Goal: Task Accomplishment & Management: Use online tool/utility

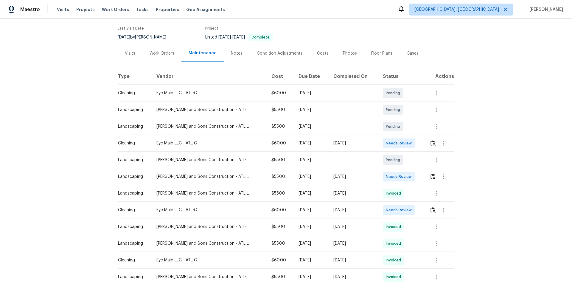
scroll to position [60, 0]
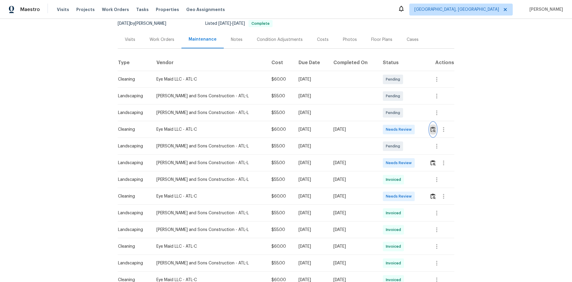
click at [432, 130] on img "button" at bounding box center [433, 129] width 5 height 6
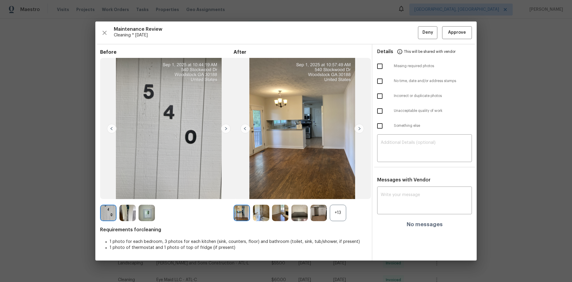
click at [338, 212] on div "+13" at bounding box center [338, 213] width 16 height 16
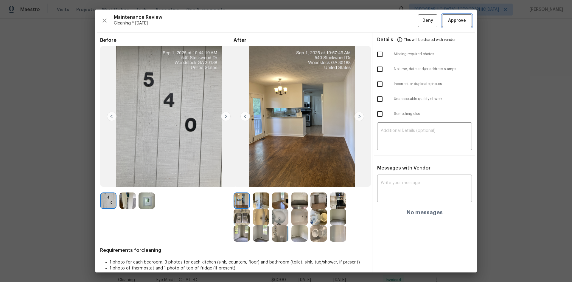
click at [463, 21] on button "Approve" at bounding box center [457, 20] width 30 height 13
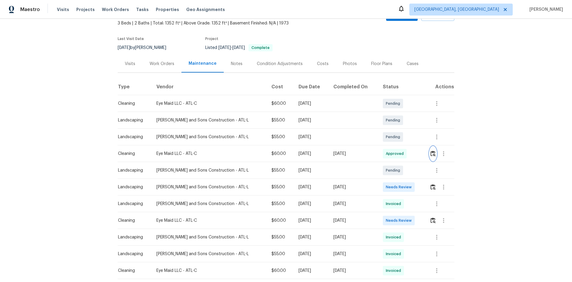
scroll to position [0, 0]
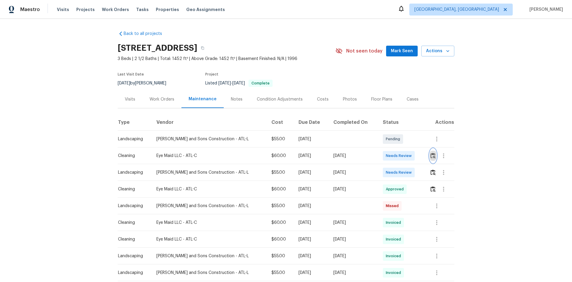
click at [431, 155] on img "button" at bounding box center [433, 156] width 5 height 6
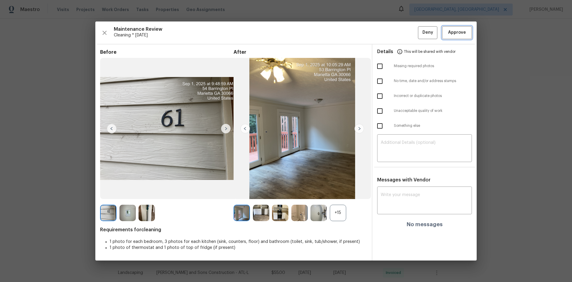
click at [468, 32] on button "Approve" at bounding box center [457, 32] width 30 height 13
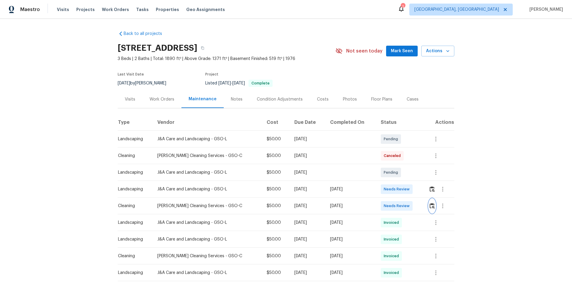
click at [430, 205] on img "button" at bounding box center [432, 206] width 5 height 6
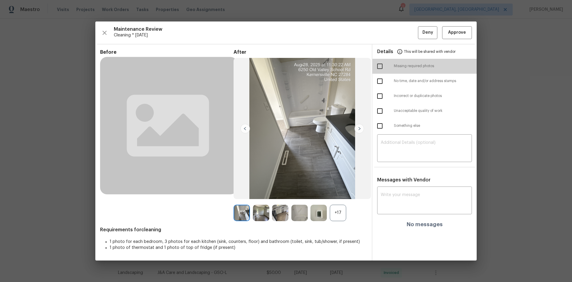
click at [380, 65] on input "checkbox" at bounding box center [380, 66] width 13 height 13
checkbox input "true"
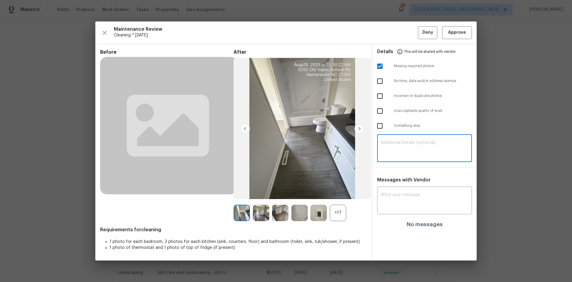
click at [417, 148] on textarea at bounding box center [425, 148] width 88 height 17
paste textarea "Maintenance Audit Team: Hello! Unfortunately, this Cleaning visit completed on …"
type textarea "Maintenance Audit Team: Hello! Unfortunately, this Cleaning visit completed on …"
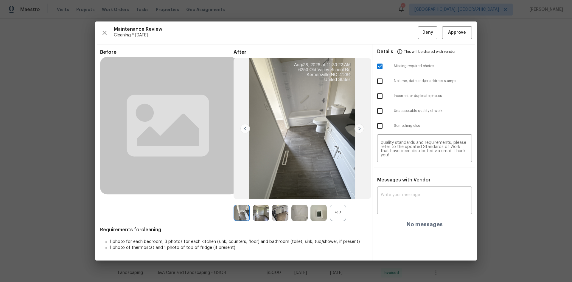
click at [404, 187] on div "Messages with Vendor x ​ No messages" at bounding box center [425, 204] width 104 height 55
click at [404, 195] on textarea at bounding box center [425, 201] width 88 height 17
paste textarea "Maintenance Audit Team: Hello! Unfortunately, this Cleaning visit completed on …"
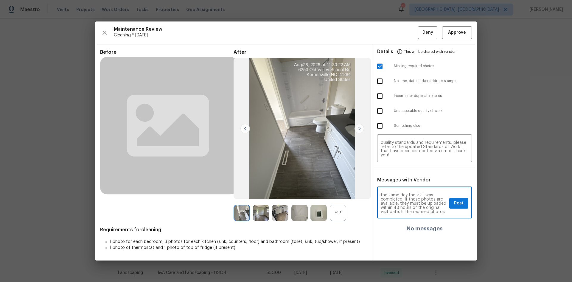
scroll to position [0, 0]
type textarea "Maintenance Audit Team: Hello! Unfortunately, this Cleaning visit completed on …"
click at [464, 203] on span "Post" at bounding box center [459, 202] width 10 height 7
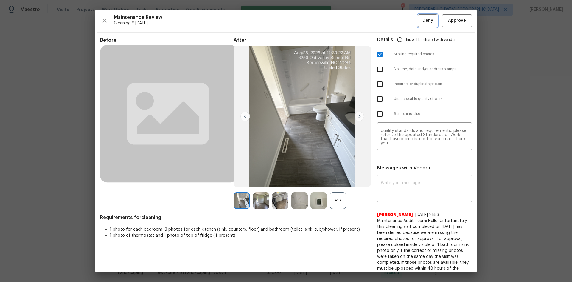
click at [423, 18] on span "Deny" at bounding box center [428, 20] width 11 height 7
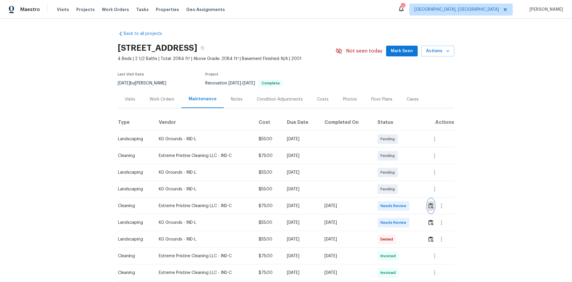
click at [429, 205] on img "button" at bounding box center [431, 206] width 5 height 6
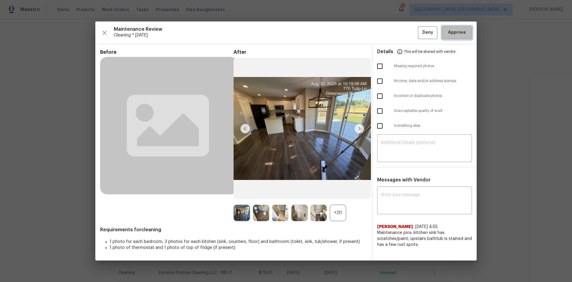
click at [453, 33] on span "Approve" at bounding box center [457, 32] width 18 height 7
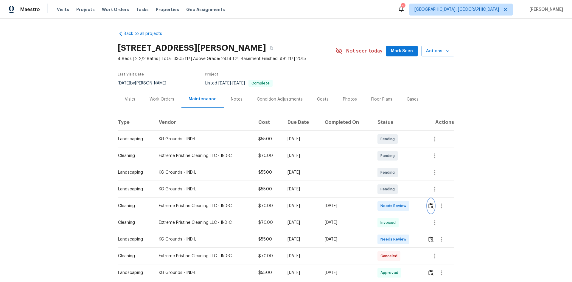
click at [431, 206] on img "button" at bounding box center [431, 206] width 5 height 6
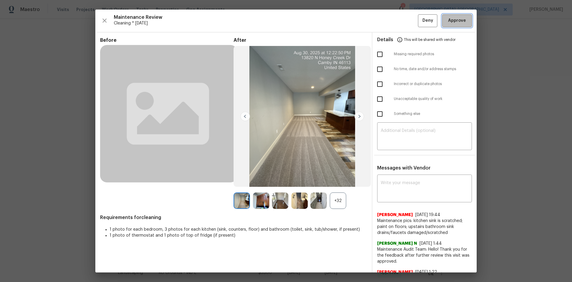
click at [449, 22] on span "Approve" at bounding box center [457, 20] width 18 height 7
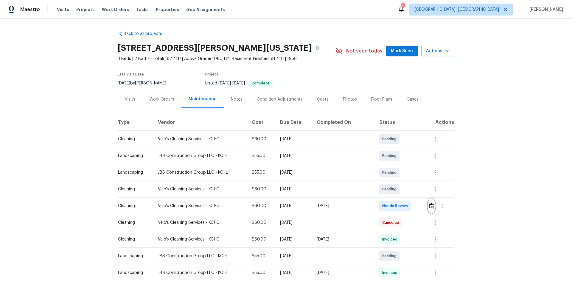
click at [429, 204] on img "button" at bounding box center [431, 206] width 5 height 6
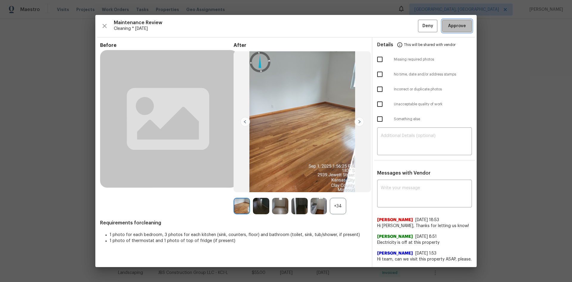
click at [450, 26] on span "Approve" at bounding box center [457, 25] width 18 height 7
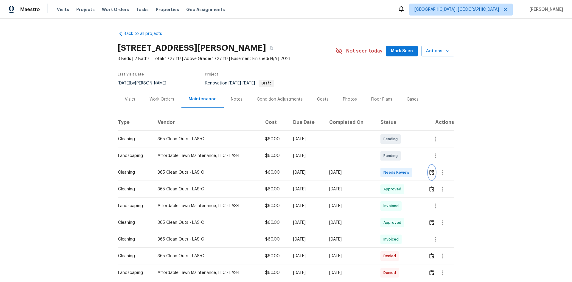
click at [430, 172] on img "button" at bounding box center [432, 172] width 5 height 6
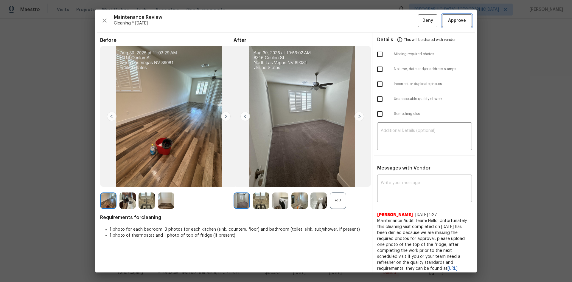
click at [454, 18] on span "Approve" at bounding box center [457, 20] width 18 height 7
